Goal: Task Accomplishment & Management: Complete application form

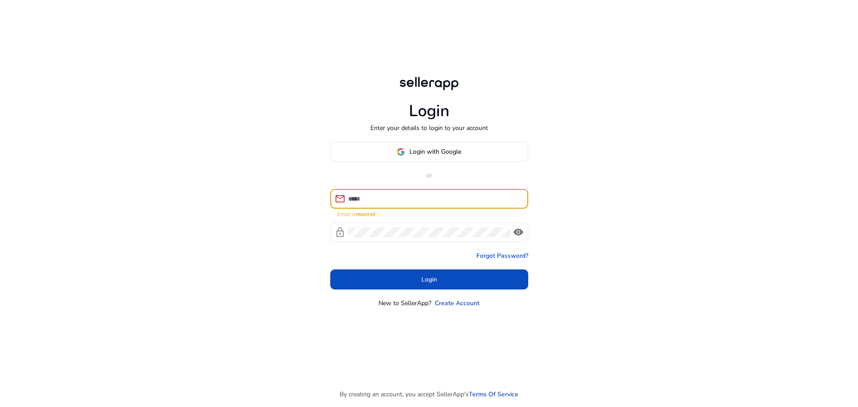
click at [391, 201] on input at bounding box center [434, 199] width 173 height 10
type input "**********"
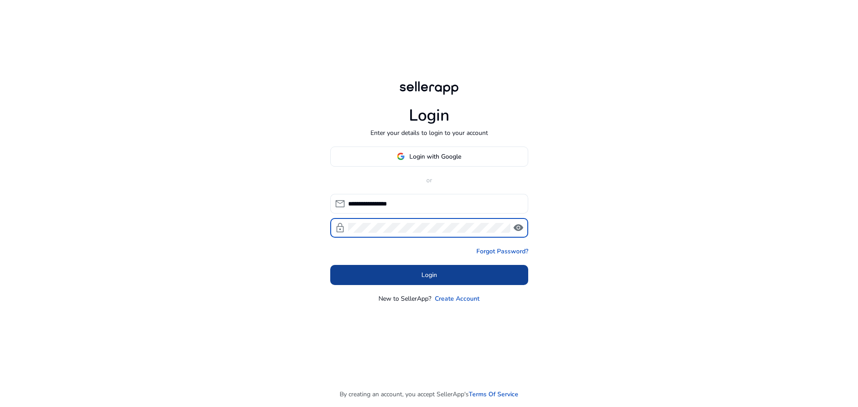
click at [444, 271] on span at bounding box center [429, 274] width 198 height 21
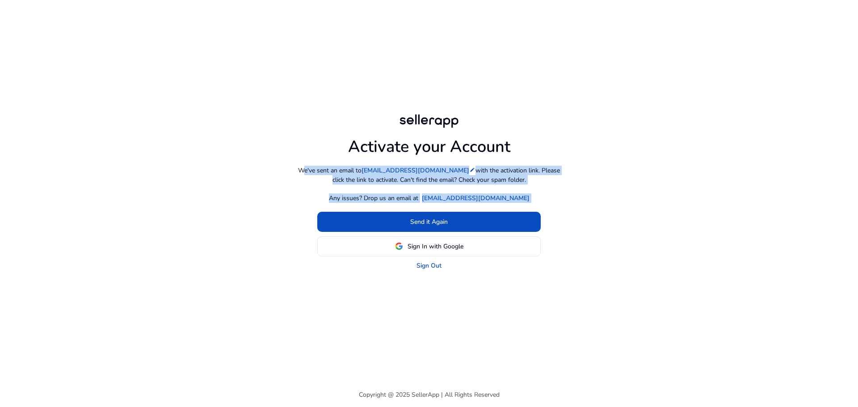
drag, startPoint x: 509, startPoint y: 287, endPoint x: 298, endPoint y: 134, distance: 260.7
click at [298, 134] on div "Activate your Account We've sent an email to 2027017790@qq.com edit with the ac…" at bounding box center [429, 191] width 514 height 382
click at [495, 311] on div "Activate your Account We've sent an email to 2027017790@qq.com edit with the ac…" at bounding box center [429, 191] width 514 height 382
drag, startPoint x: 475, startPoint y: 281, endPoint x: 338, endPoint y: 138, distance: 198.1
click at [338, 138] on div "Activate your Account We've sent an email to 2027017790@qq.com edit with the ac…" at bounding box center [429, 191] width 514 height 382
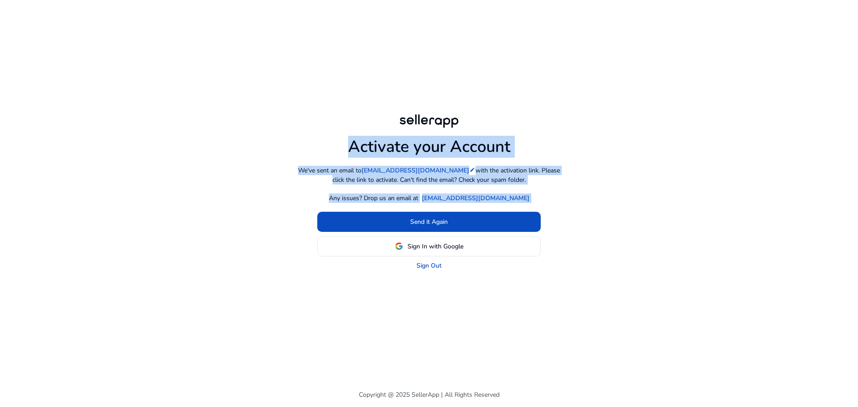
copy div "Activate your Account We've sent an email to 2027017790@qq.com edit with the ac…"
click at [626, 240] on div "Activate your Account We've sent an email to 2027017790@qq.com edit with the ac…" at bounding box center [429, 191] width 500 height 158
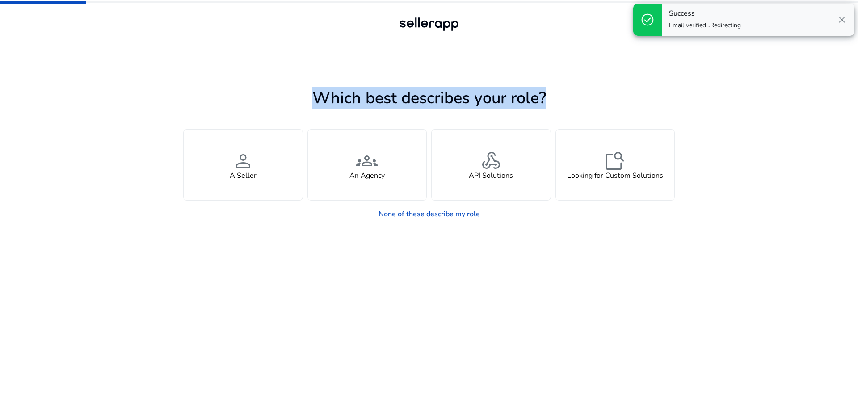
drag, startPoint x: 316, startPoint y: 99, endPoint x: 563, endPoint y: 95, distance: 247.1
click at [563, 95] on h1 "Which best describes your role?" at bounding box center [429, 97] width 492 height 19
copy h1 "Which best describes your role?"
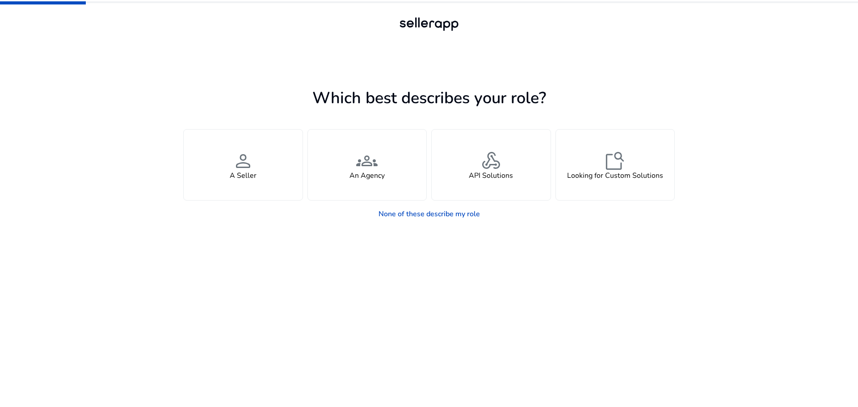
click at [417, 324] on app-seller-type "Which best describes your role? You manage your own brand or store and are look…" at bounding box center [429, 246] width 492 height 322
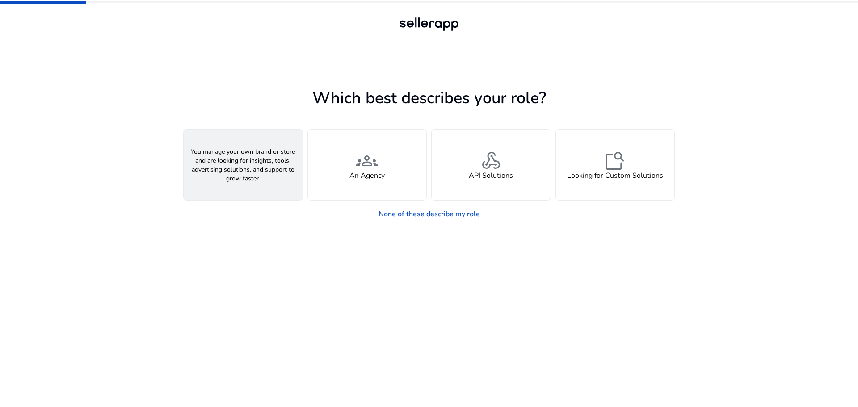
click at [249, 166] on span "person" at bounding box center [242, 160] width 21 height 21
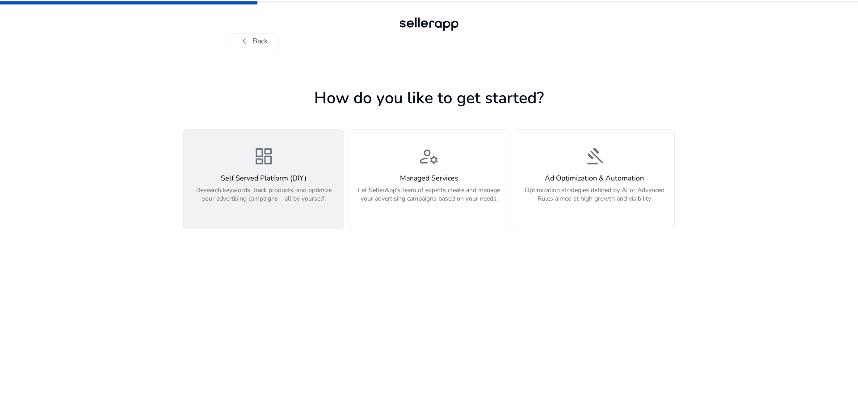
click at [234, 173] on div "dashboard Self Served Platform (DIY) Research keywords, track products, and opt…" at bounding box center [263, 179] width 149 height 67
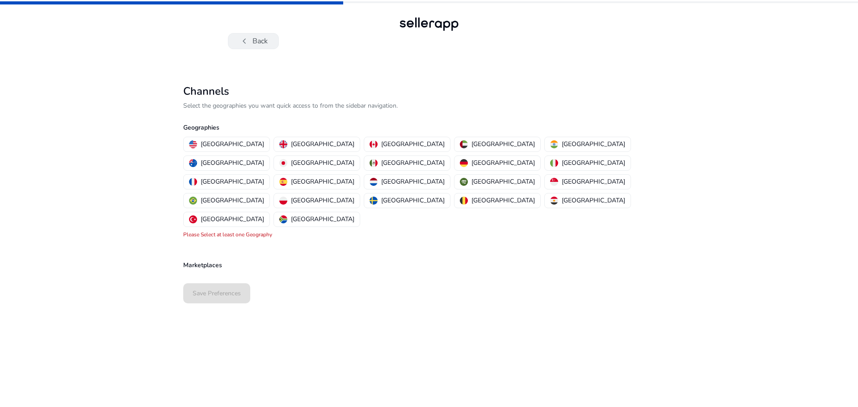
click at [256, 39] on button "chevron_left Back" at bounding box center [253, 41] width 51 height 16
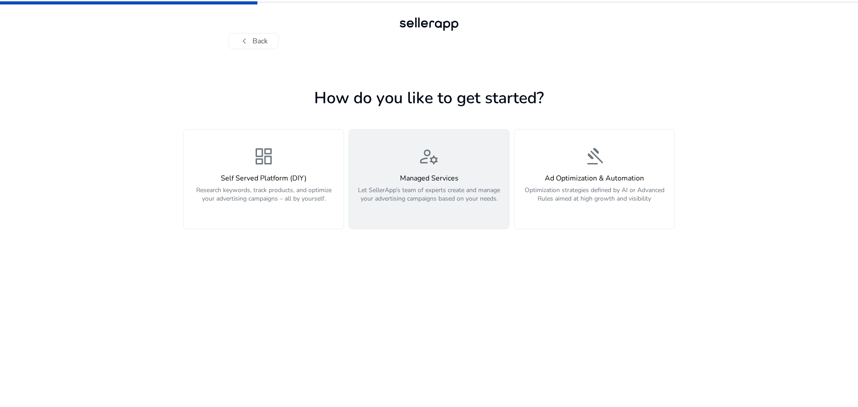
click at [438, 156] on span "manage_accounts" at bounding box center [428, 156] width 21 height 21
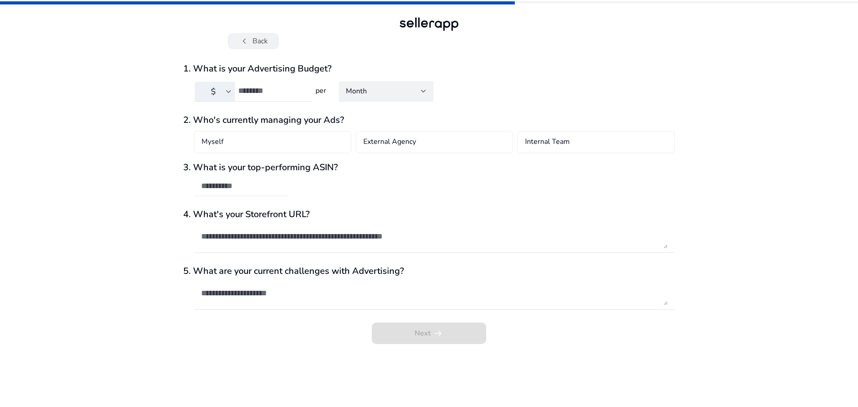
click at [263, 42] on button "chevron_left Back" at bounding box center [253, 41] width 51 height 16
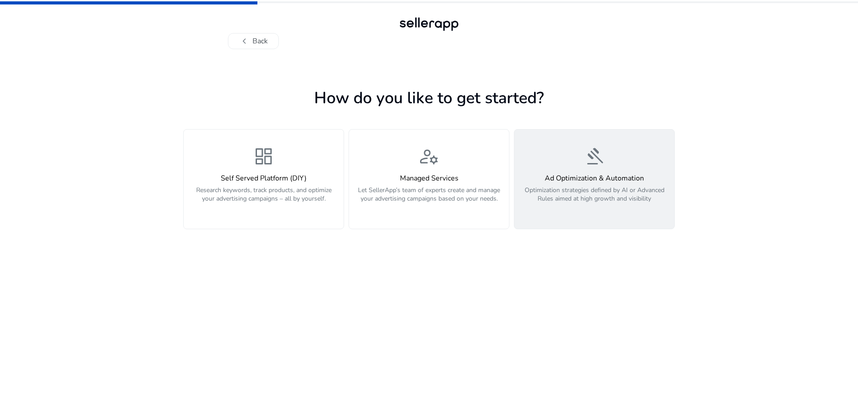
click at [595, 167] on span "gavel" at bounding box center [594, 156] width 21 height 21
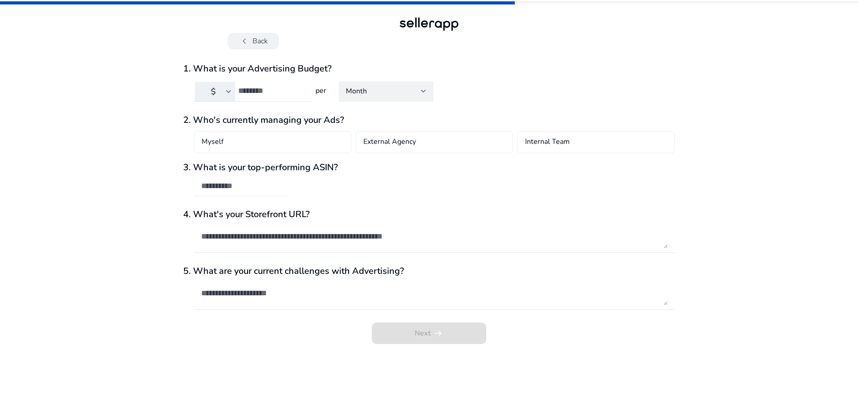
click at [261, 39] on button "chevron_left Back" at bounding box center [253, 41] width 51 height 16
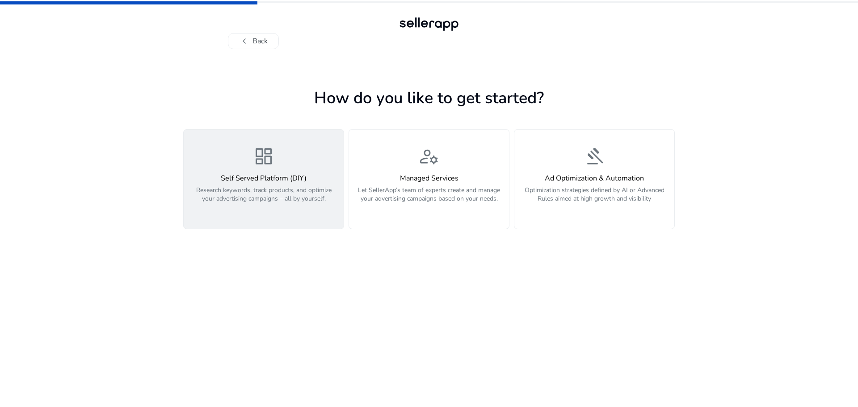
click at [278, 191] on p "Research keywords, track products, and optimize your advertising campaigns – al…" at bounding box center [263, 199] width 149 height 27
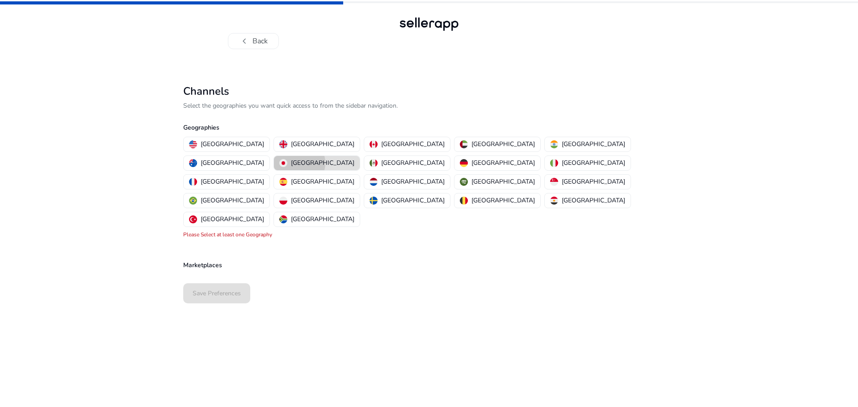
click at [354, 158] on p "[GEOGRAPHIC_DATA]" at bounding box center [322, 162] width 63 height 9
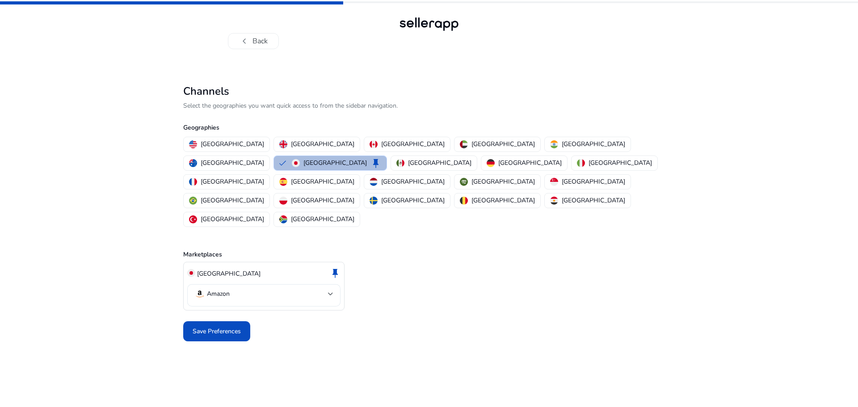
click at [333, 289] on div at bounding box center [330, 294] width 5 height 11
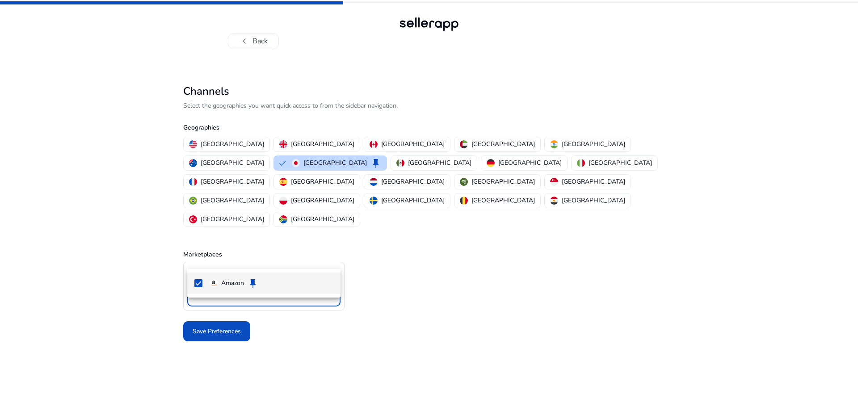
click at [559, 352] on div at bounding box center [429, 203] width 858 height 407
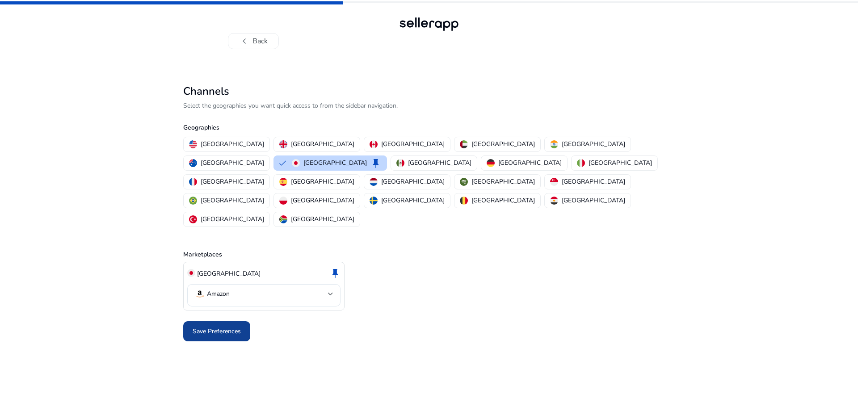
click at [219, 327] on span "Save Preferences" at bounding box center [217, 331] width 48 height 9
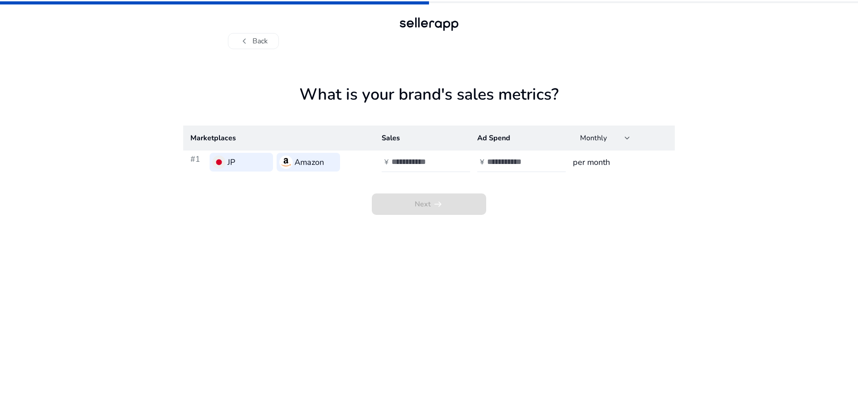
click at [590, 166] on h3 "per month" at bounding box center [620, 162] width 95 height 13
drag, startPoint x: 574, startPoint y: 164, endPoint x: 640, endPoint y: 163, distance: 66.6
click at [640, 163] on h3 "per month" at bounding box center [620, 162] width 95 height 13
click at [620, 227] on app-sales-metrics "What is your brand's sales metrics? Marketplaces Sales Ad Spend Monthly #1 JP A…" at bounding box center [429, 246] width 492 height 322
click at [599, 218] on app-sales-metrics "What is your brand's sales metrics? Marketplaces Sales Ad Spend Monthly #1 JP A…" at bounding box center [429, 246] width 492 height 322
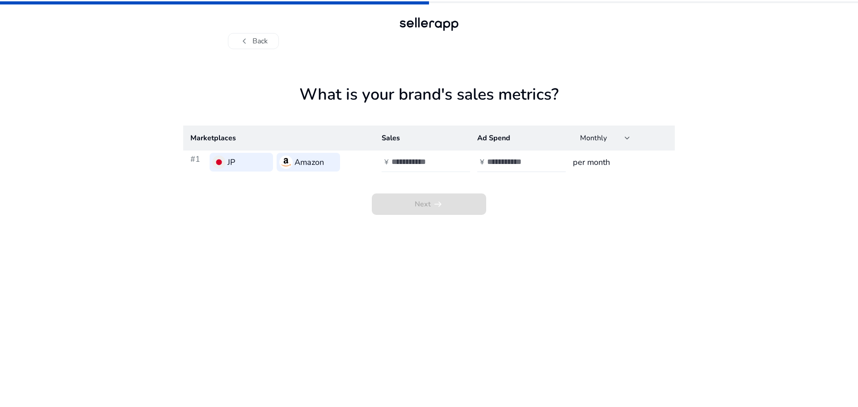
click at [427, 162] on input "number" at bounding box center [421, 162] width 60 height 10
click at [422, 159] on input "*******" at bounding box center [421, 162] width 60 height 10
click at [417, 160] on input "*******" at bounding box center [421, 162] width 60 height 10
click at [412, 162] on input "*******" at bounding box center [421, 162] width 60 height 10
click at [408, 162] on input "*******" at bounding box center [421, 162] width 60 height 10
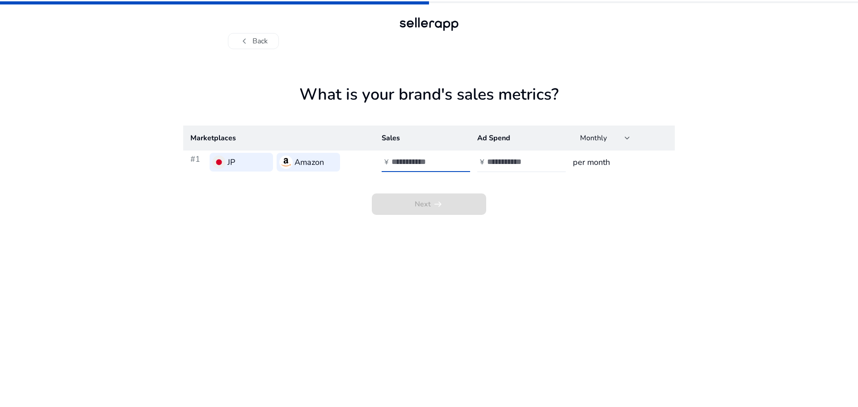
click at [403, 162] on input "*******" at bounding box center [421, 162] width 60 height 10
drag, startPoint x: 397, startPoint y: 162, endPoint x: 390, endPoint y: 161, distance: 7.2
click at [396, 162] on input "*******" at bounding box center [421, 162] width 60 height 10
click at [390, 161] on div "¥" at bounding box center [387, 162] width 10 height 8
click at [430, 163] on input "*******" at bounding box center [421, 162] width 60 height 10
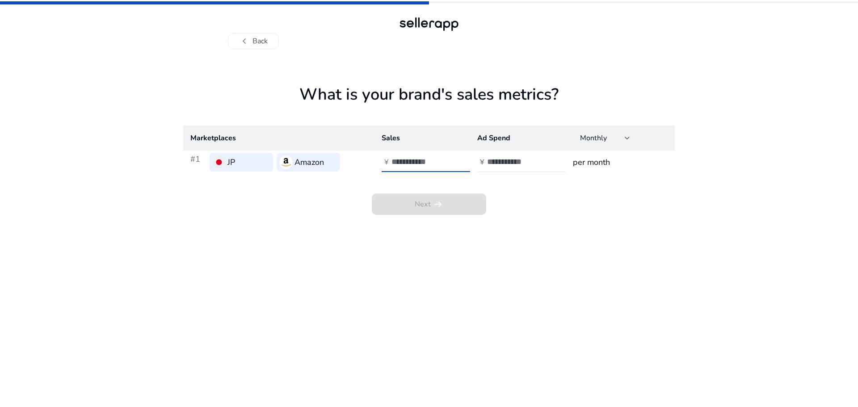
drag, startPoint x: 420, startPoint y: 162, endPoint x: 432, endPoint y: 236, distance: 75.6
click at [392, 164] on input "******" at bounding box center [421, 162] width 60 height 10
type input "******"
drag, startPoint x: 465, startPoint y: 303, endPoint x: 460, endPoint y: 297, distance: 7.0
click at [463, 303] on app-sales-metrics "What is your brand's sales metrics? Marketplaces Sales Ad Spend Monthly #1 JP A…" at bounding box center [429, 246] width 492 height 322
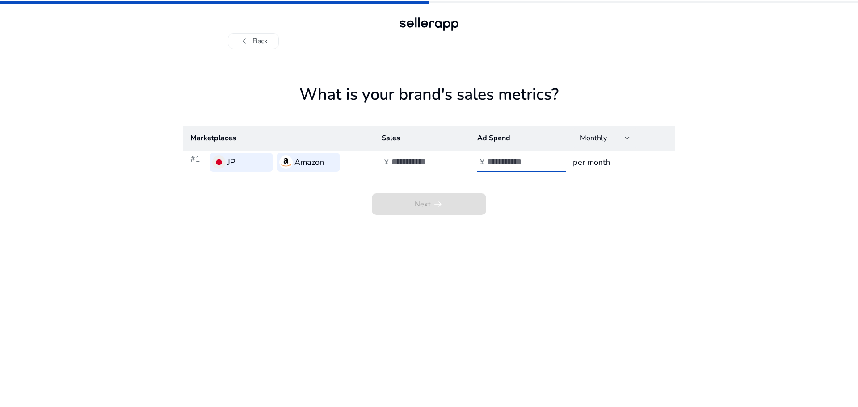
click at [502, 161] on input "number" at bounding box center [517, 162] width 60 height 10
click at [501, 161] on input "number" at bounding box center [517, 162] width 60 height 10
type input "****"
click at [398, 203] on span at bounding box center [429, 203] width 114 height 21
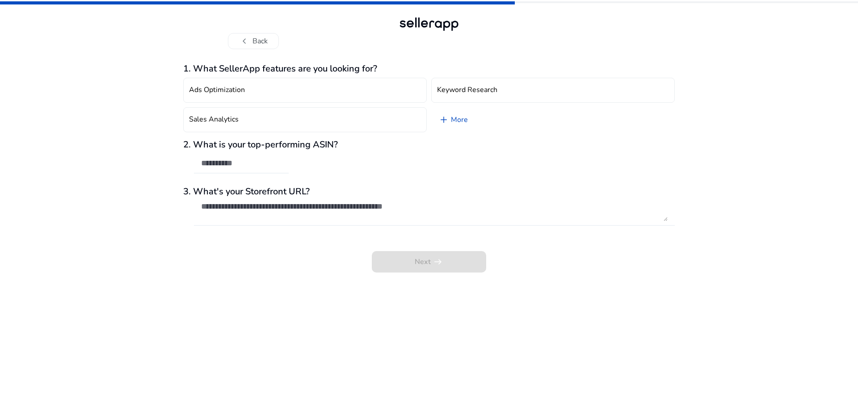
click at [286, 201] on div at bounding box center [434, 211] width 466 height 29
click at [299, 236] on div "1. What SellerApp features are you looking for? Ads Optimization Keyword Resear…" at bounding box center [429, 167] width 492 height 209
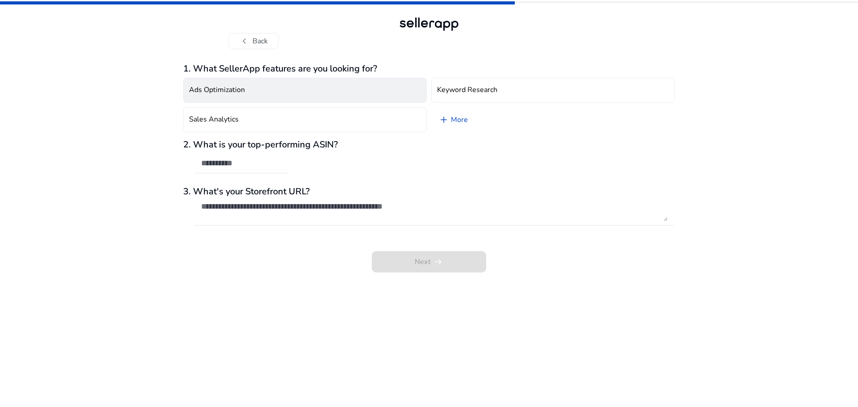
click at [266, 96] on button "Ads Optimization" at bounding box center [305, 90] width 244 height 25
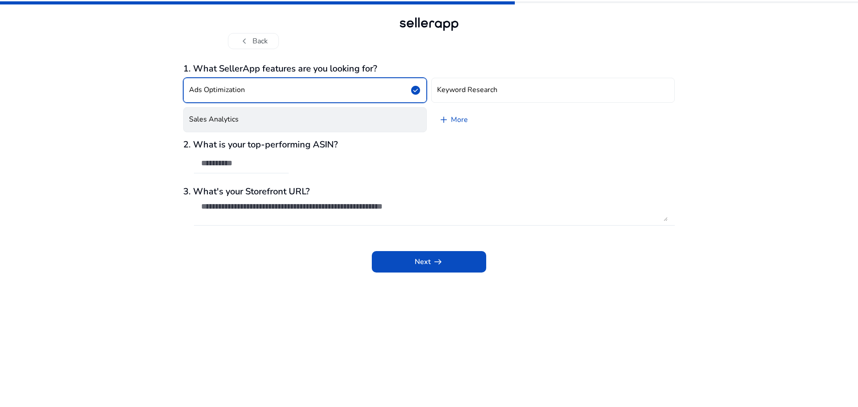
click at [285, 121] on button "Sales Analytics" at bounding box center [305, 119] width 244 height 25
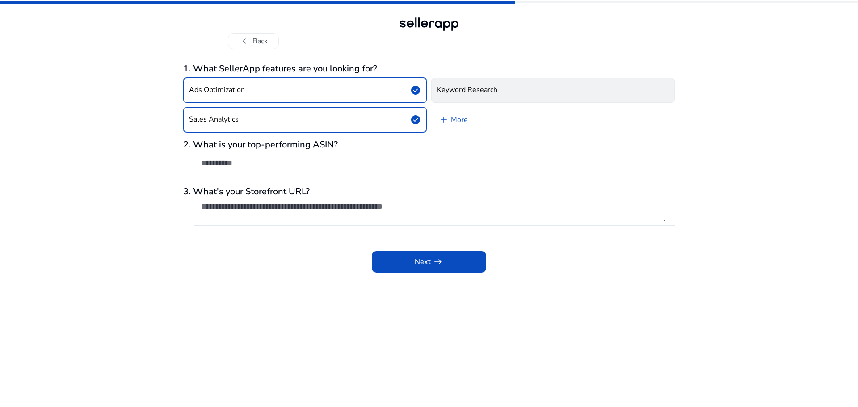
click at [480, 93] on h4 "Keyword Research" at bounding box center [467, 90] width 60 height 8
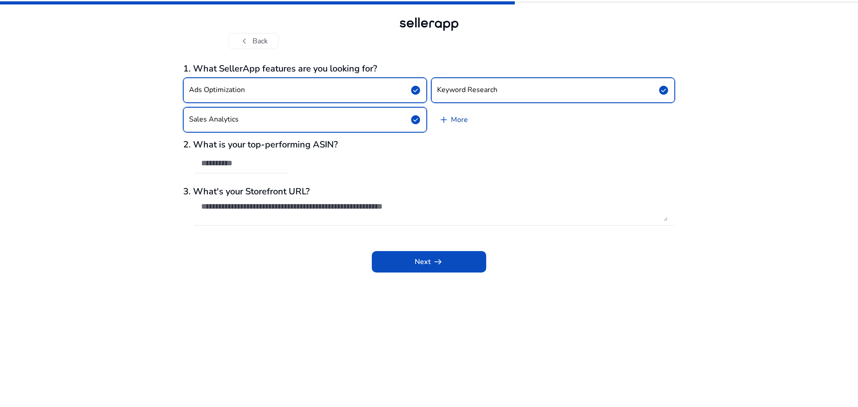
click at [473, 119] on link "add More" at bounding box center [453, 119] width 44 height 25
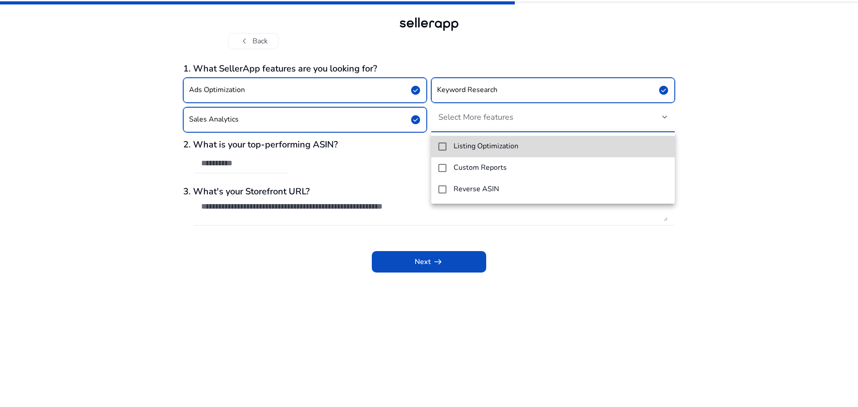
click at [442, 147] on mat-pseudo-checkbox at bounding box center [442, 147] width 8 height 8
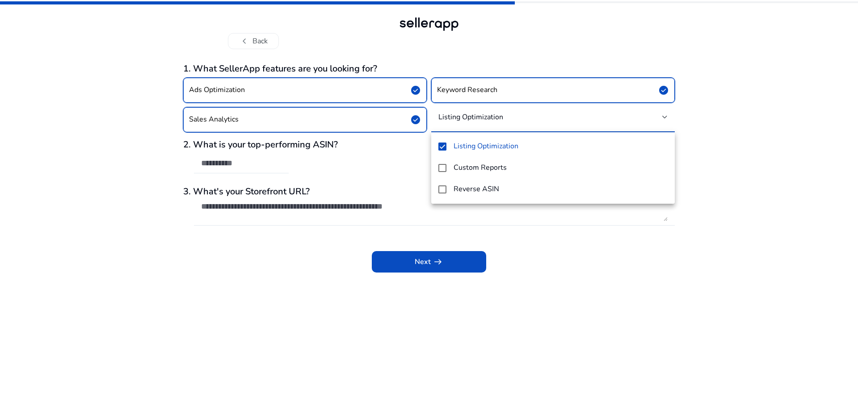
click at [443, 169] on mat-pseudo-checkbox at bounding box center [442, 168] width 8 height 8
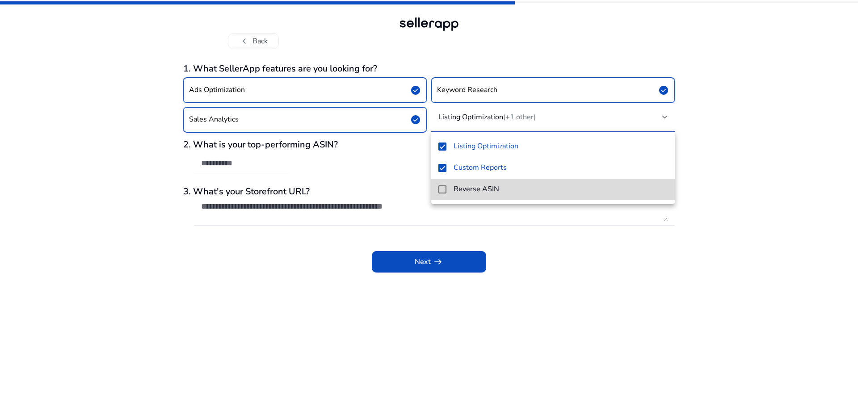
click at [440, 189] on mat-pseudo-checkbox at bounding box center [442, 189] width 8 height 8
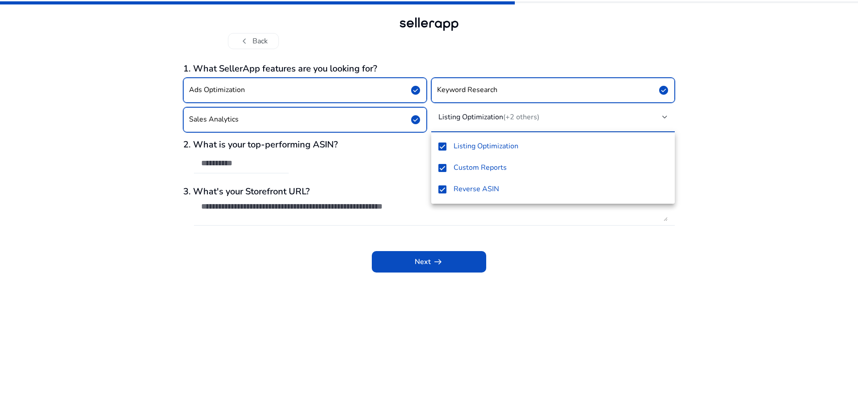
click at [597, 309] on div at bounding box center [429, 203] width 858 height 407
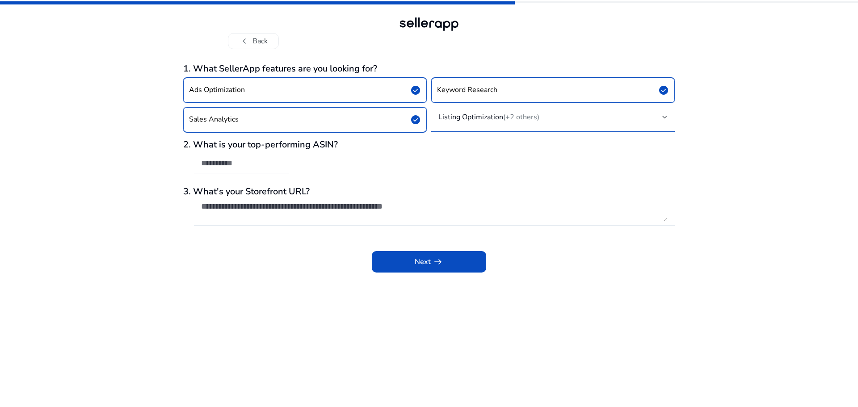
click at [525, 115] on span "(+2 others)" at bounding box center [521, 117] width 36 height 10
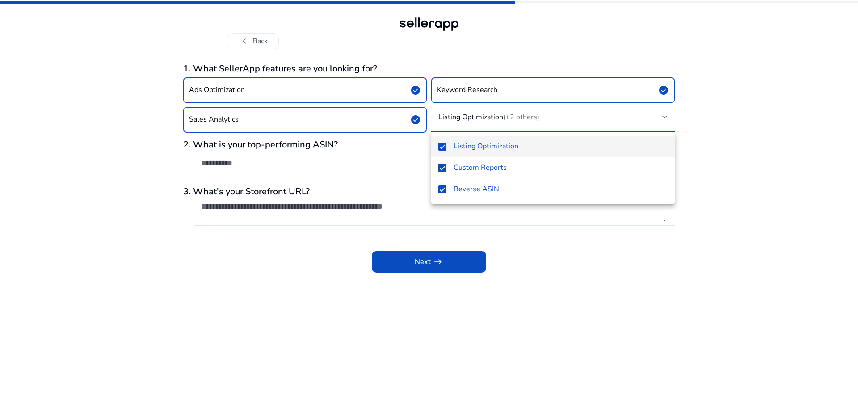
click at [619, 305] on div at bounding box center [429, 203] width 858 height 407
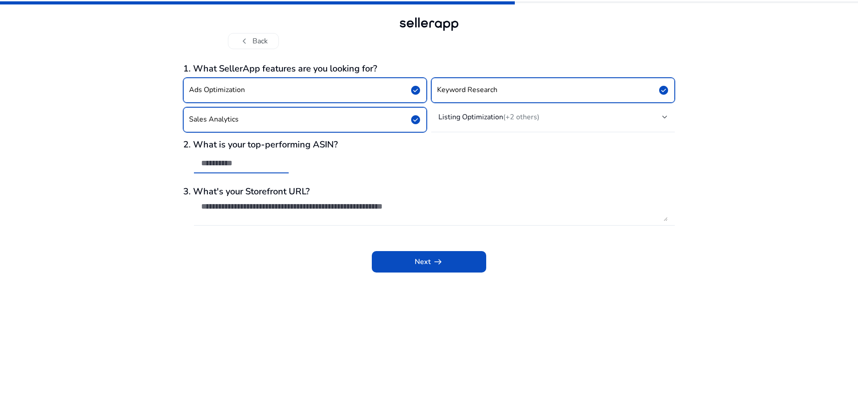
click at [247, 161] on input "text" at bounding box center [241, 163] width 80 height 10
paste input "**********"
type input "**********"
click at [287, 289] on app-questions-diy "**********" at bounding box center [429, 235] width 492 height 344
click at [286, 211] on textarea at bounding box center [434, 212] width 466 height 20
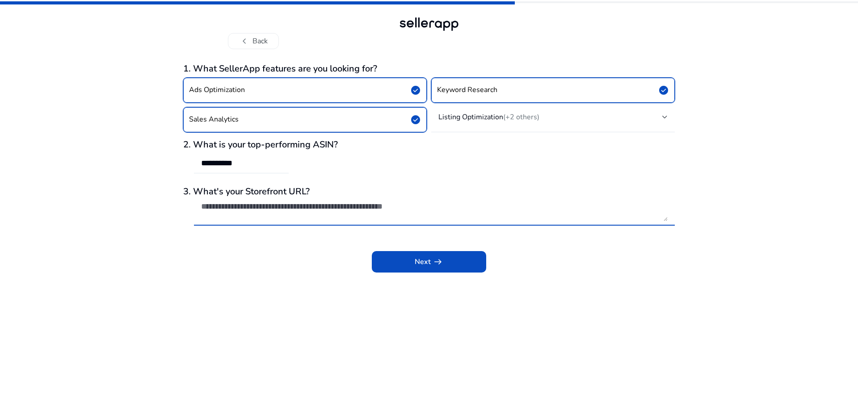
paste textarea "**********"
type textarea "**********"
click at [403, 328] on app-questions-diy "**********" at bounding box center [429, 235] width 492 height 344
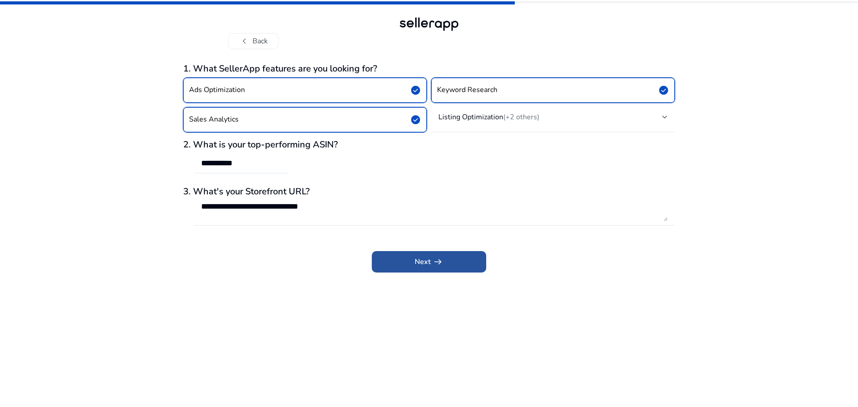
click at [416, 264] on span "Next arrow_right_alt" at bounding box center [429, 261] width 29 height 11
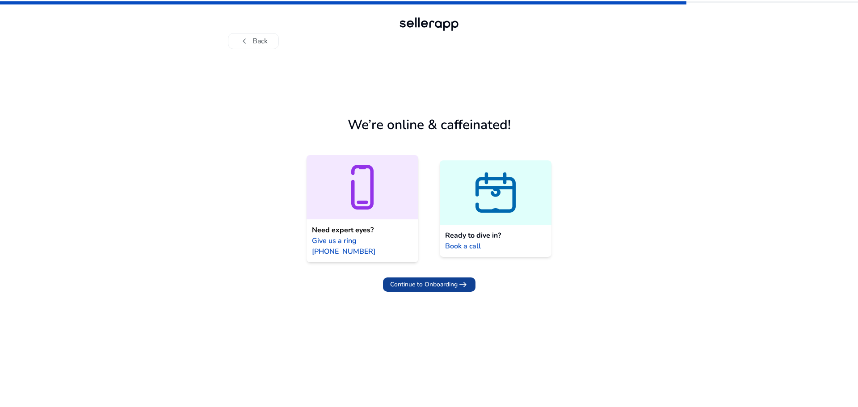
click at [426, 280] on span "Continue to Onboarding" at bounding box center [423, 284] width 67 height 9
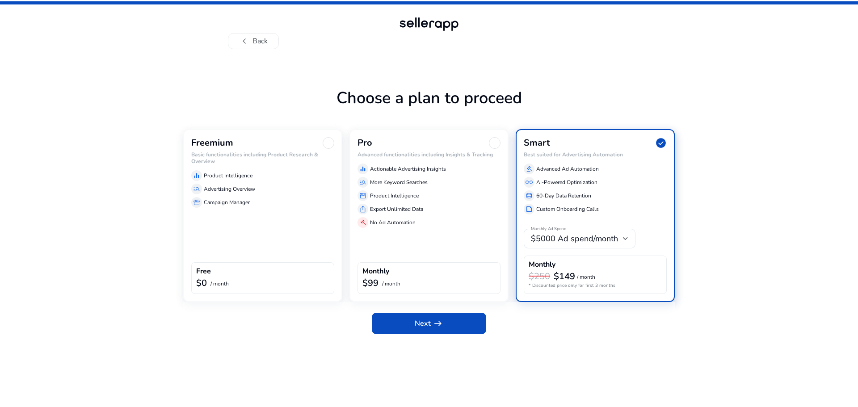
click at [328, 142] on div at bounding box center [329, 143] width 12 height 12
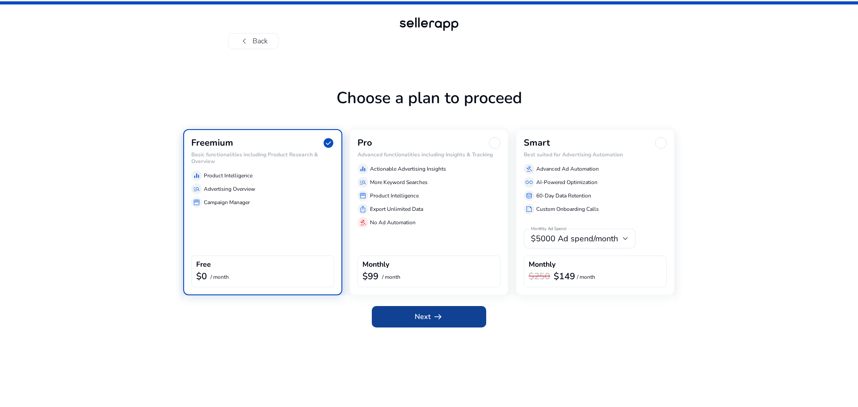
click at [452, 316] on span at bounding box center [429, 316] width 114 height 21
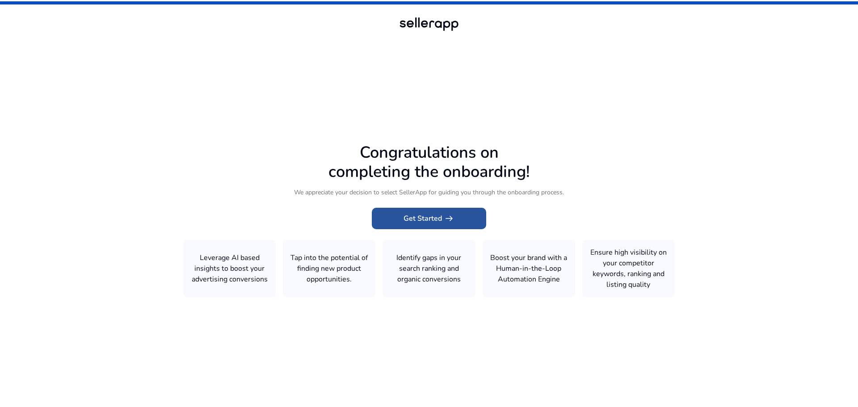
click at [462, 214] on span at bounding box center [429, 218] width 114 height 21
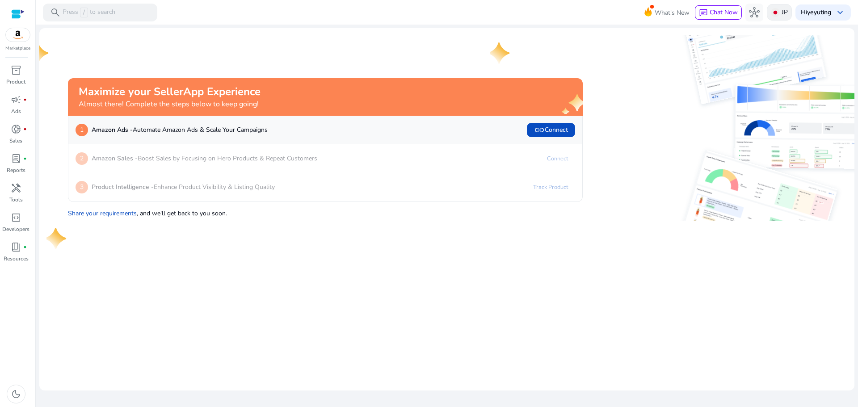
click at [783, 10] on p "JP" at bounding box center [785, 12] width 6 height 16
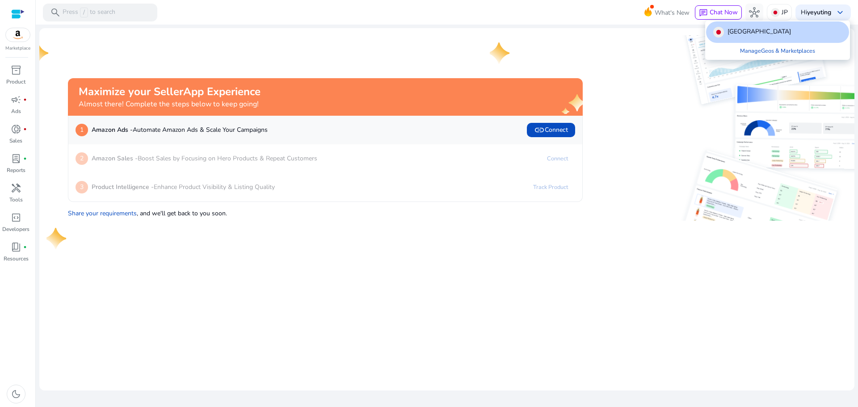
click at [574, 13] on div at bounding box center [429, 203] width 858 height 407
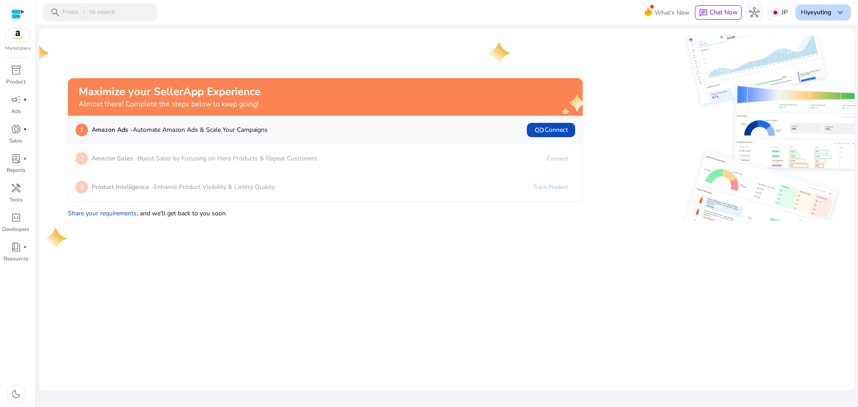
click at [820, 14] on b "yeyuting" at bounding box center [819, 12] width 24 height 8
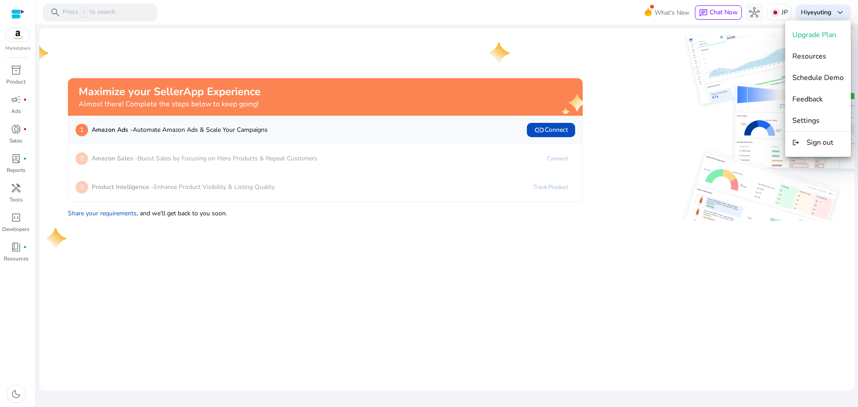
click at [539, 2] on div at bounding box center [429, 203] width 858 height 407
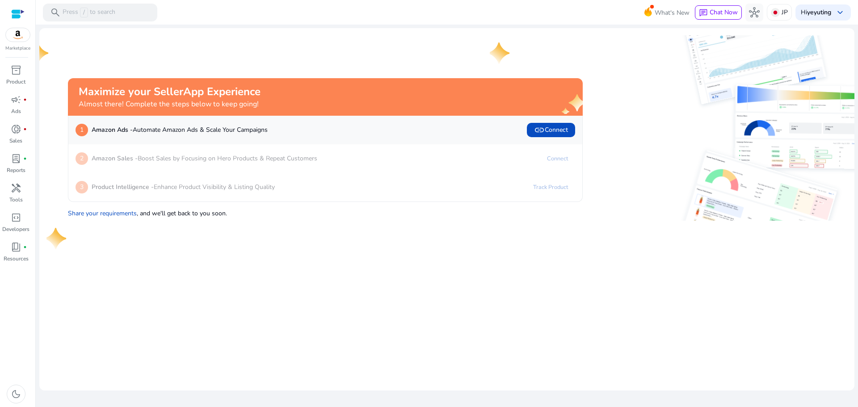
click at [578, 16] on mat-toolbar "search Press / to search What's New chat Chat Now hub JP Hi yeyuting keyboard_a…" at bounding box center [447, 12] width 822 height 25
click at [495, 18] on mat-toolbar "search Press / to search What's New chat Chat Now hub JP Hi yeyuting keyboard_a…" at bounding box center [447, 12] width 822 height 25
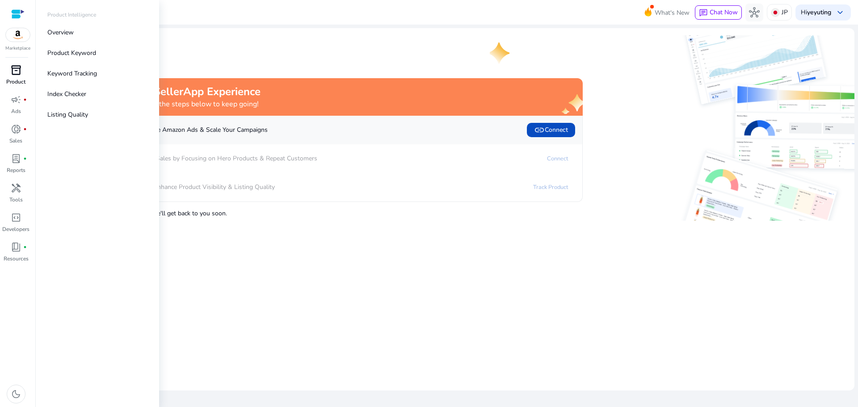
click at [15, 66] on span "inventory_2" at bounding box center [16, 70] width 11 height 11
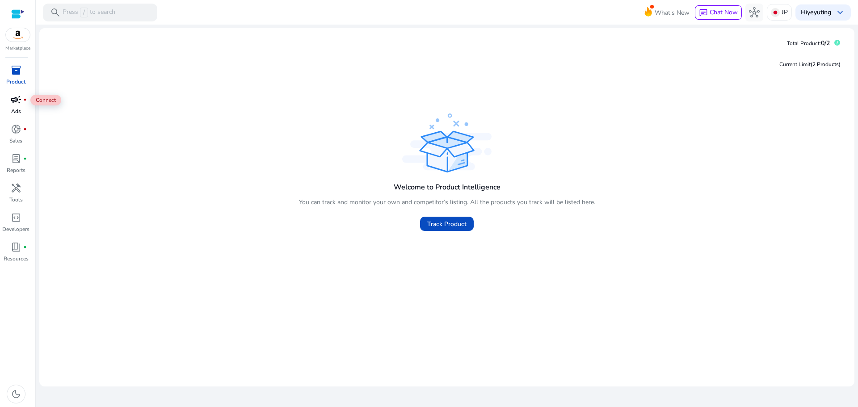
click at [11, 103] on span "campaign" at bounding box center [16, 99] width 11 height 11
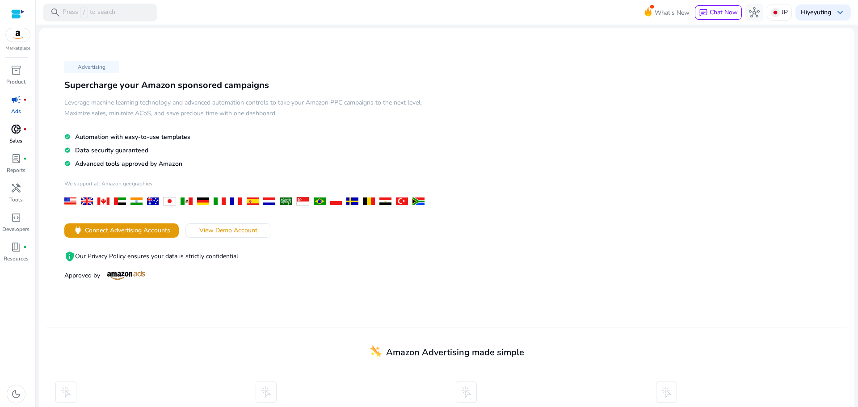
click at [18, 129] on span "donut_small" at bounding box center [16, 129] width 11 height 11
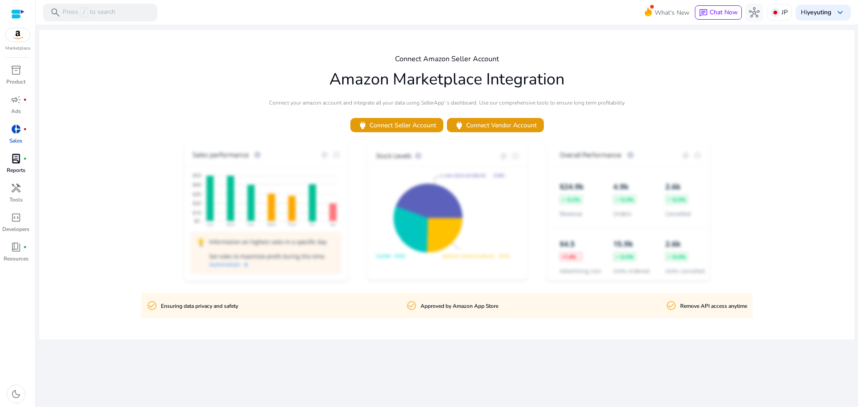
click at [14, 164] on span "lab_profile" at bounding box center [16, 158] width 11 height 11
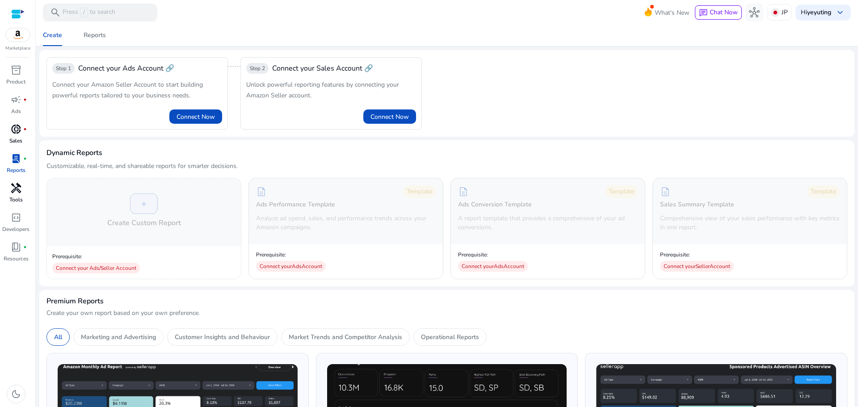
click at [19, 189] on span "handyman" at bounding box center [16, 188] width 11 height 11
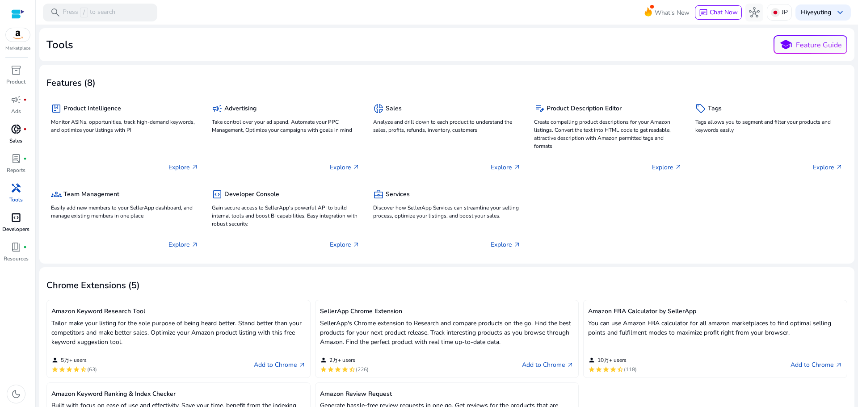
click at [17, 219] on span "code_blocks" at bounding box center [16, 217] width 11 height 11
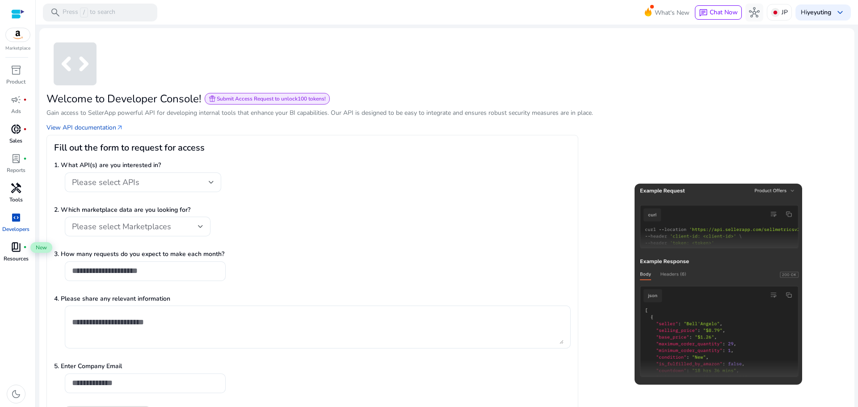
click at [14, 251] on span "book_4" at bounding box center [16, 247] width 11 height 11
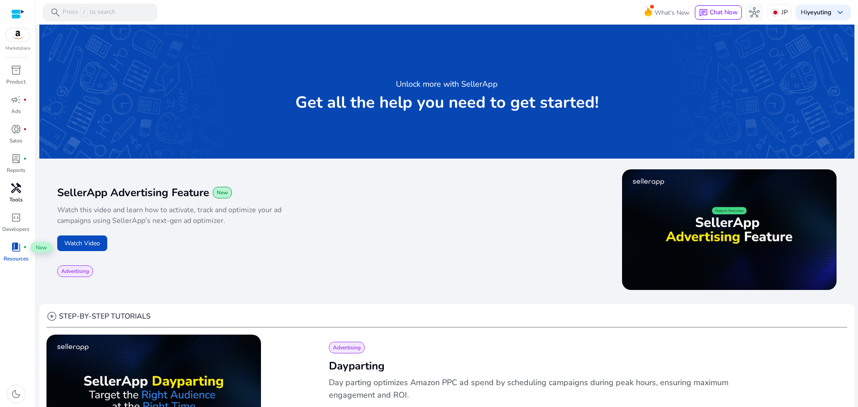
click at [17, 249] on span "book_4" at bounding box center [16, 247] width 11 height 11
click at [10, 76] on div "inventory_2" at bounding box center [16, 70] width 25 height 14
